Goal: Find specific page/section: Find specific page/section

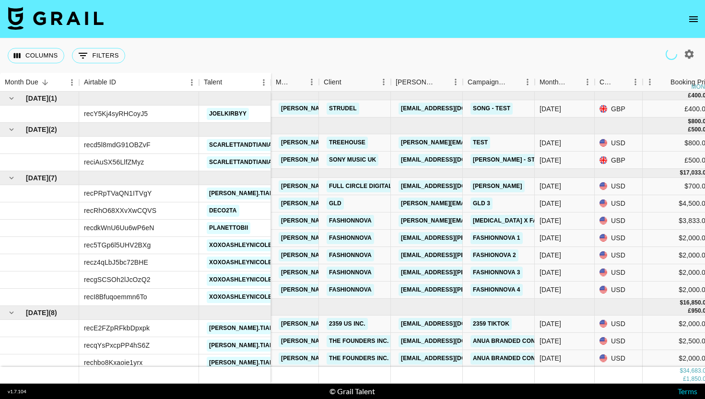
click at [696, 21] on icon "open drawer" at bounding box center [694, 19] width 12 height 12
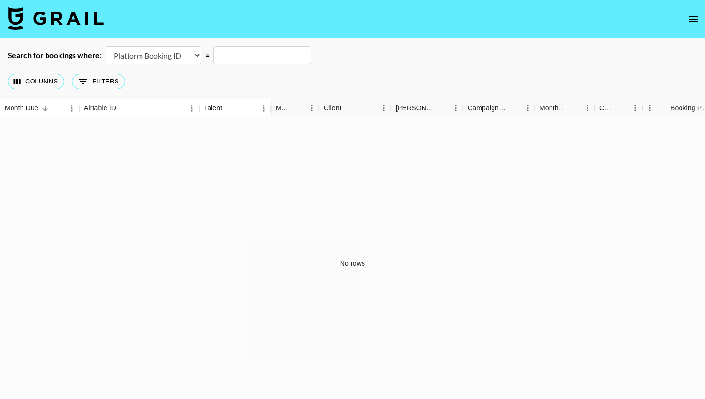
click at [166, 55] on select "Airtable Booking ID Platform Booking ID Platform Campaign ID" at bounding box center [154, 55] width 96 height 18
select select "airtableId"
click at [106, 46] on select "Airtable Booking ID Platform Booking ID Platform Campaign ID" at bounding box center [154, 55] width 96 height 18
click at [228, 57] on input "text" at bounding box center [262, 55] width 98 height 18
paste input "recX0h7F2IKdbkNRB"
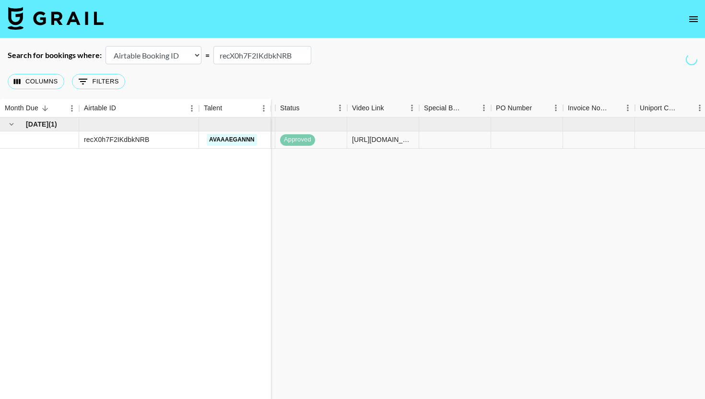
scroll to position [0, 887]
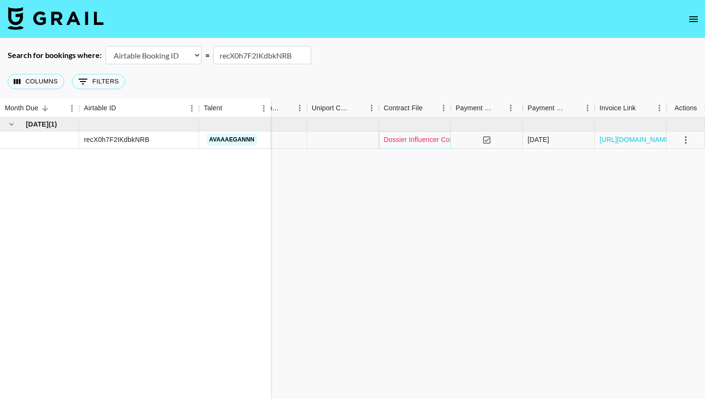
click at [418, 141] on link "Dossier Influencer Contract x Halster Hotkins.pdf" at bounding box center [458, 140] width 149 height 10
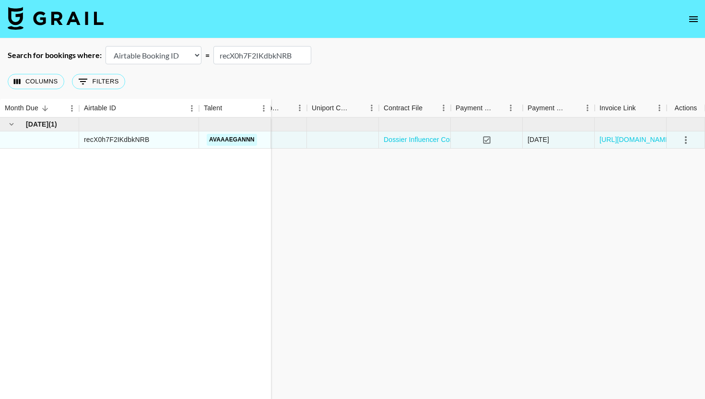
click at [279, 53] on input "recX0h7F2IKdbkNRB" at bounding box center [262, 55] width 98 height 18
paste input "4X3pMg2uiNHKKN"
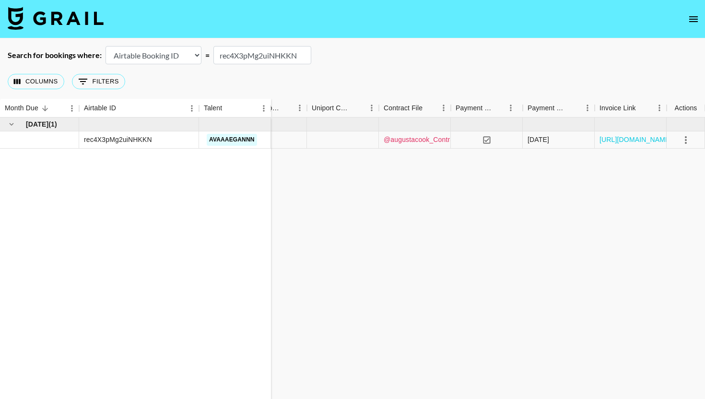
type input "rec4X3pMg2uiNHKKN"
click at [420, 137] on link "@augustacook_Contract Agreement - Soleil Collective (Coco & Eve) ([DATE]) (1).p…" at bounding box center [513, 140] width 258 height 10
